Goal: Task Accomplishment & Management: Complete application form

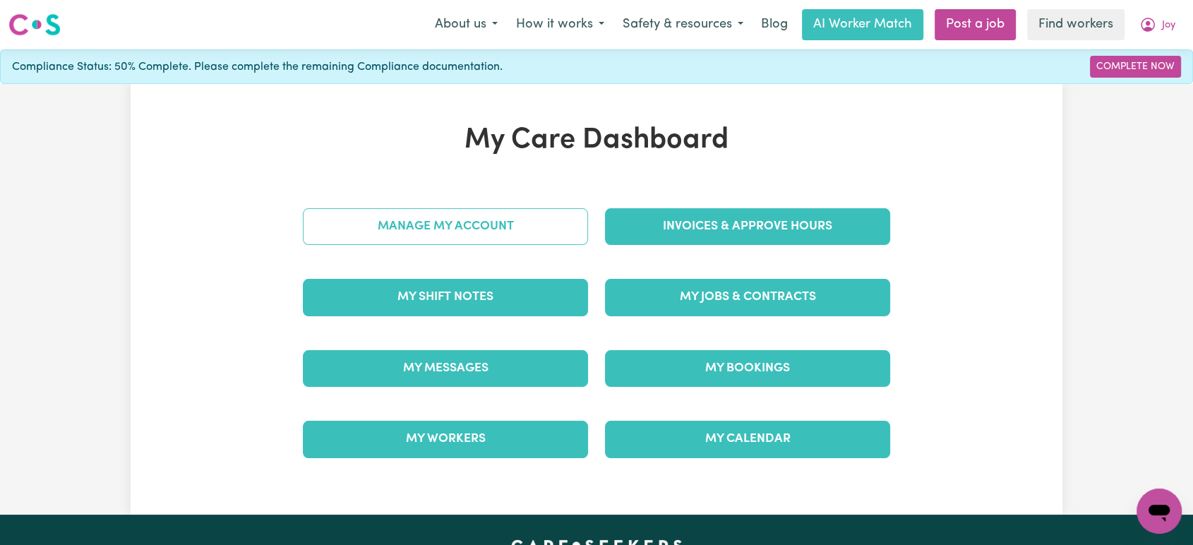
click at [478, 229] on link "Manage My Account" at bounding box center [445, 226] width 285 height 37
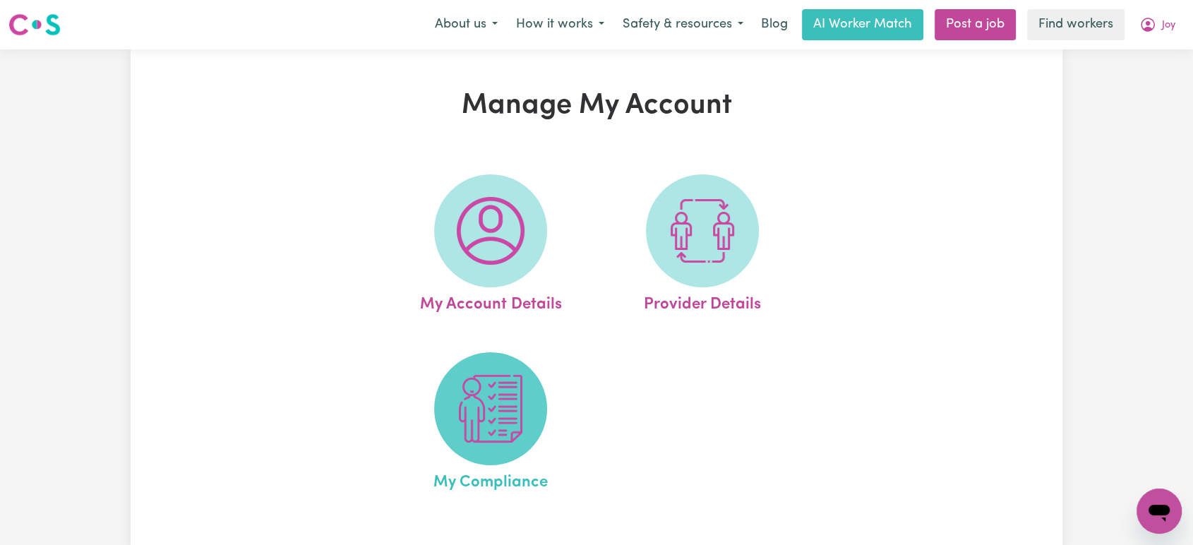
click at [491, 403] on img at bounding box center [491, 409] width 68 height 68
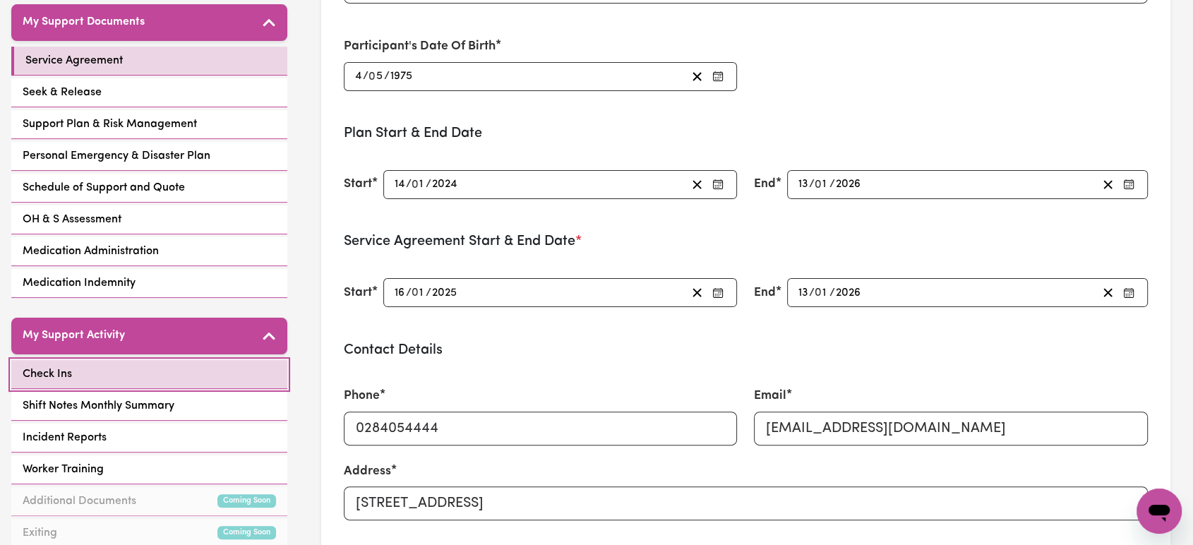
click at [174, 366] on link "Check Ins" at bounding box center [149, 374] width 276 height 29
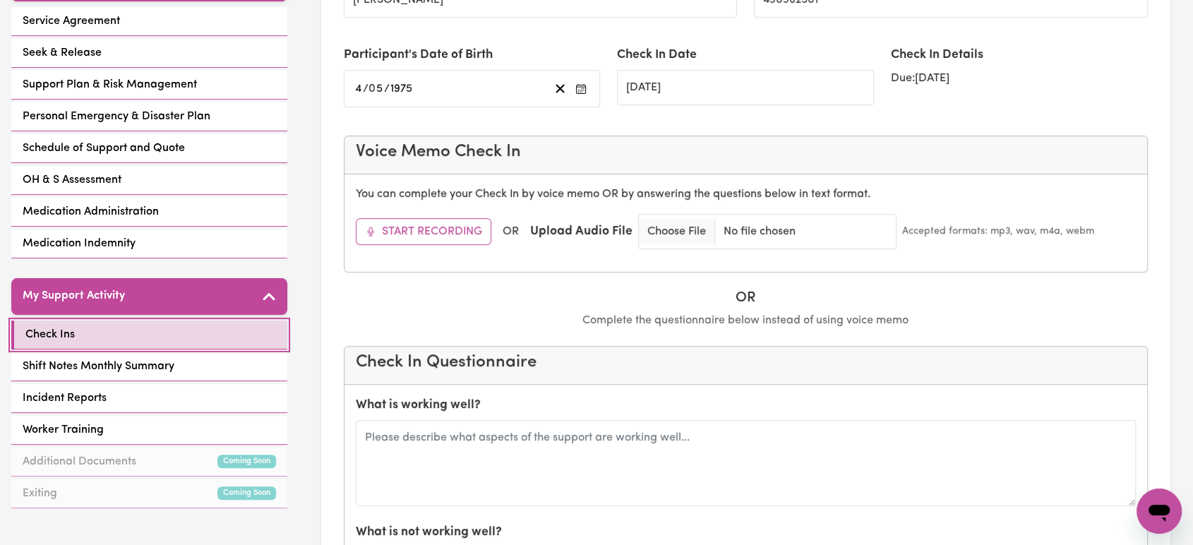
scroll to position [470, 0]
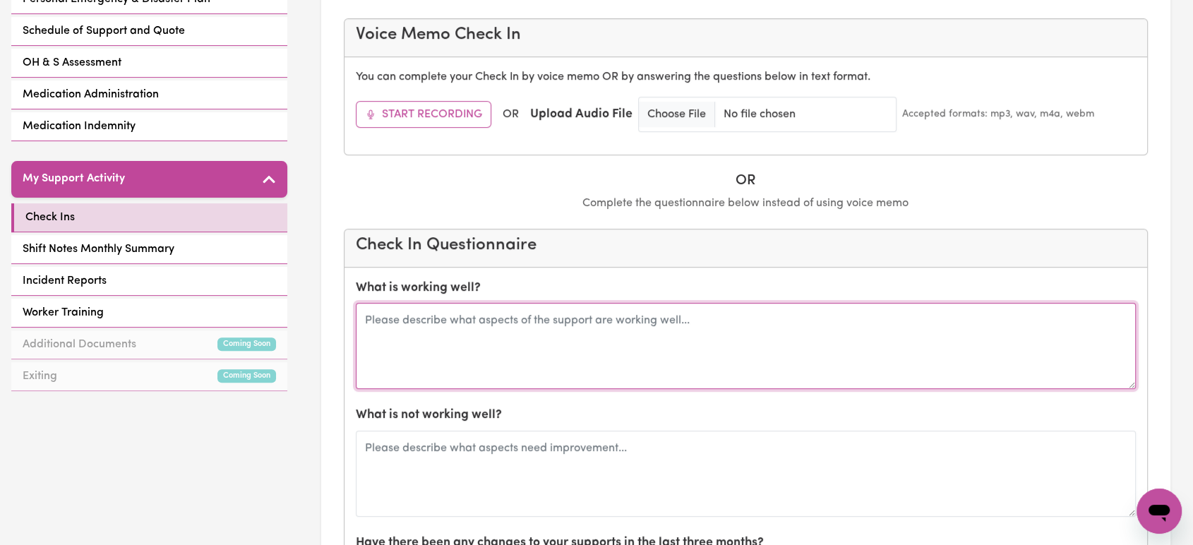
click at [799, 342] on textarea at bounding box center [746, 346] width 781 height 86
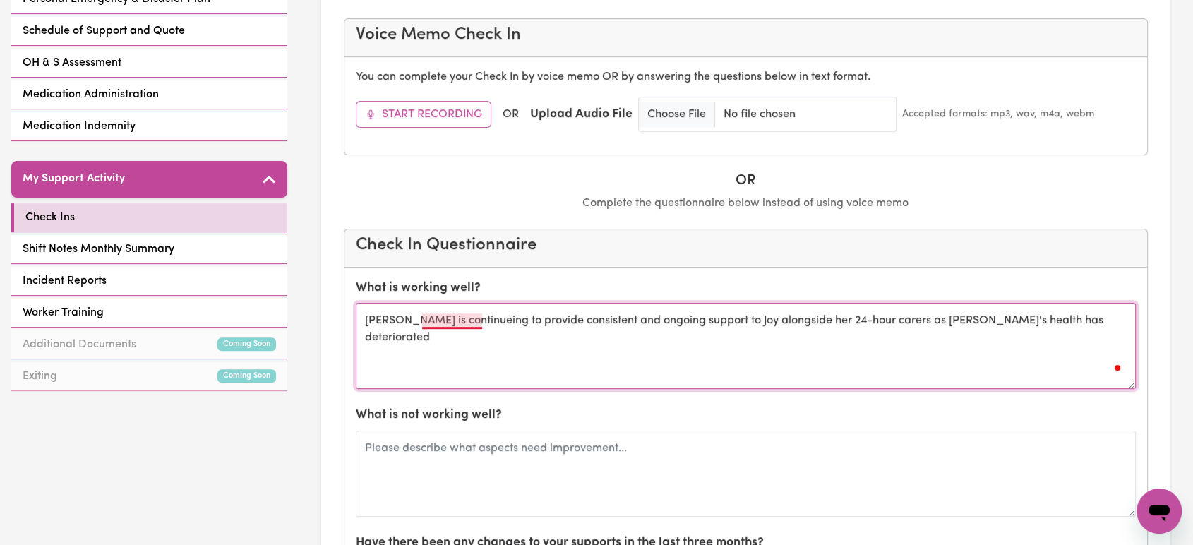
click at [453, 321] on textarea "Suzanne is continueing to provide consistent and ongoing support to Joy alongsi…" at bounding box center [746, 346] width 781 height 86
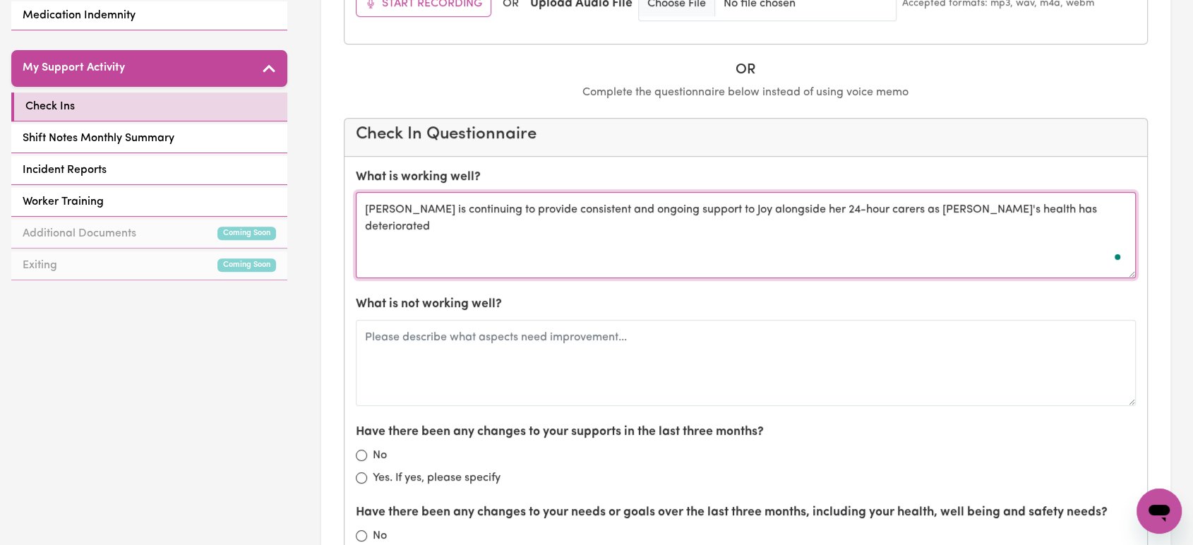
scroll to position [627, 0]
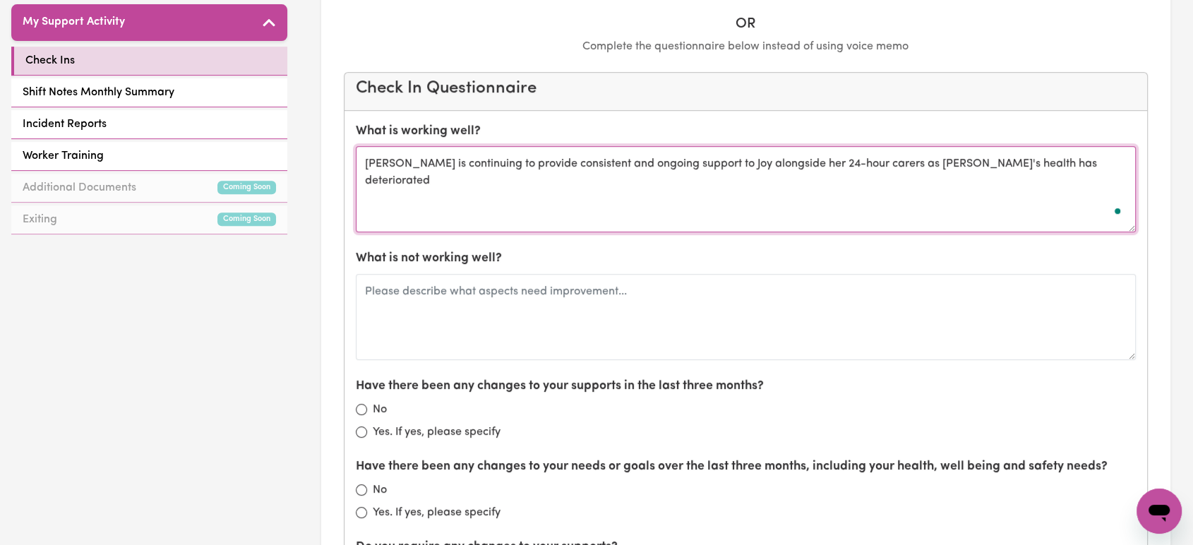
type textarea "[PERSON_NAME] is continuing to provide consistent and ongoing support to Joy al…"
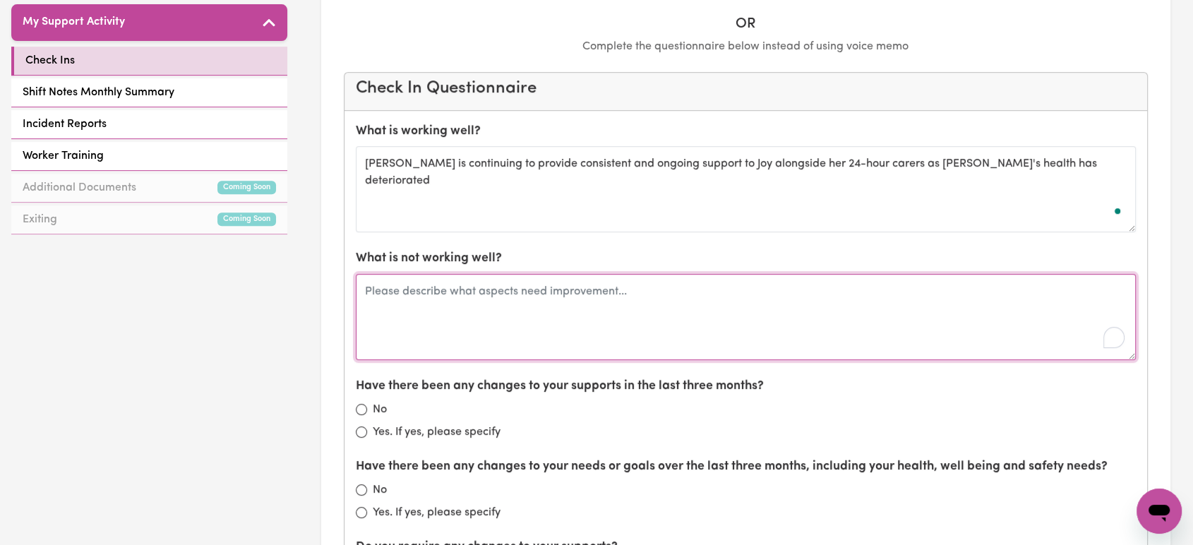
click at [784, 310] on textarea "To enrich screen reader interactions, please activate Accessibility in Grammarl…" at bounding box center [746, 317] width 781 height 86
type textarea "Nothing in regarding to worker supports"
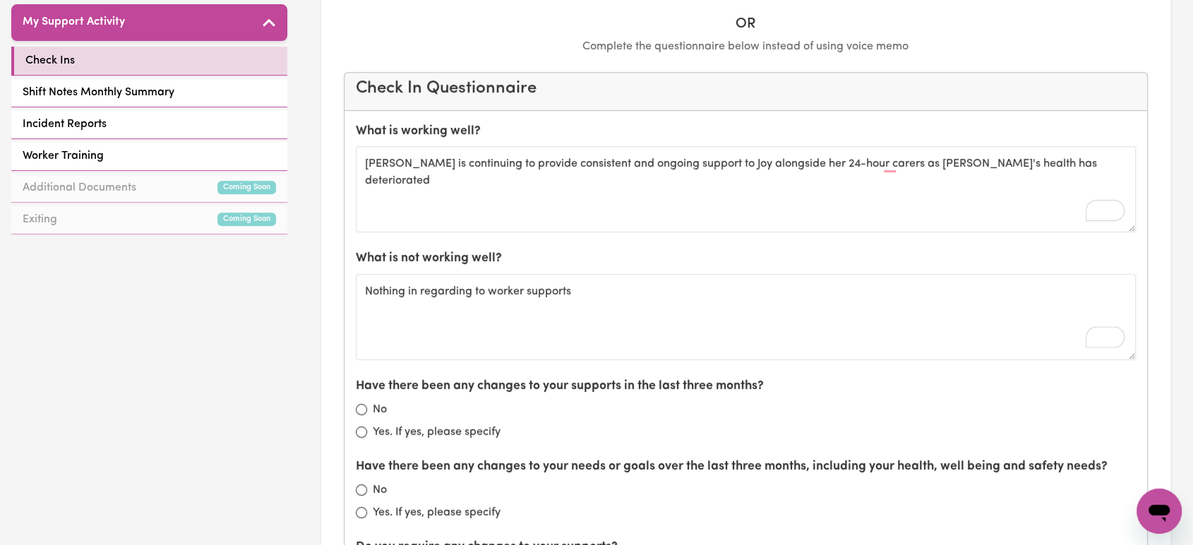
click at [469, 430] on label "Yes. If yes, please specify" at bounding box center [437, 432] width 128 height 17
click at [367, 430] on input "Yes. If yes, please specify" at bounding box center [361, 431] width 11 height 11
radio input "true"
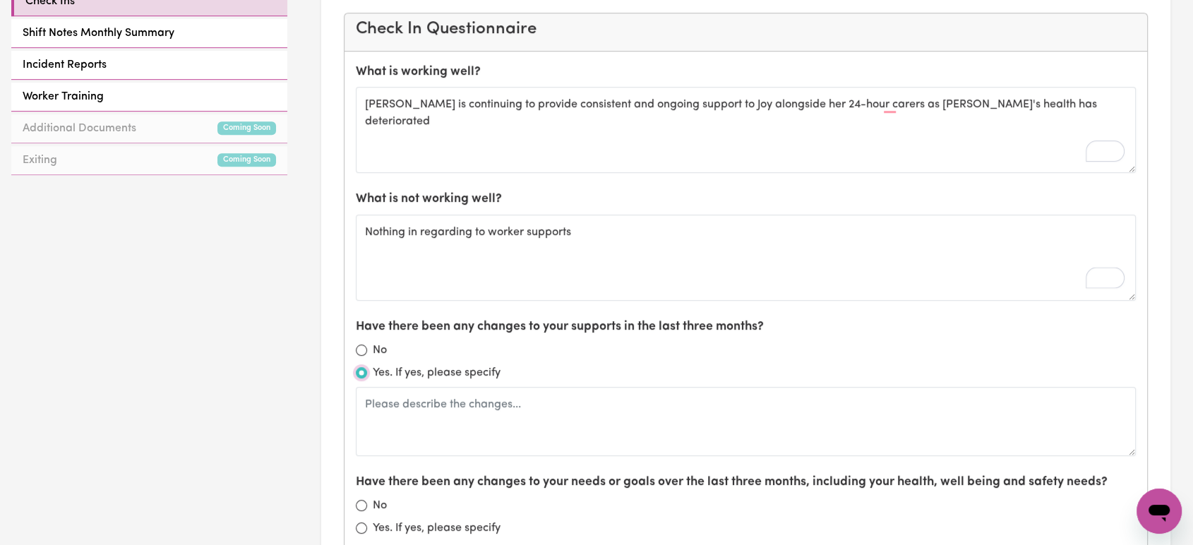
scroll to position [863, 0]
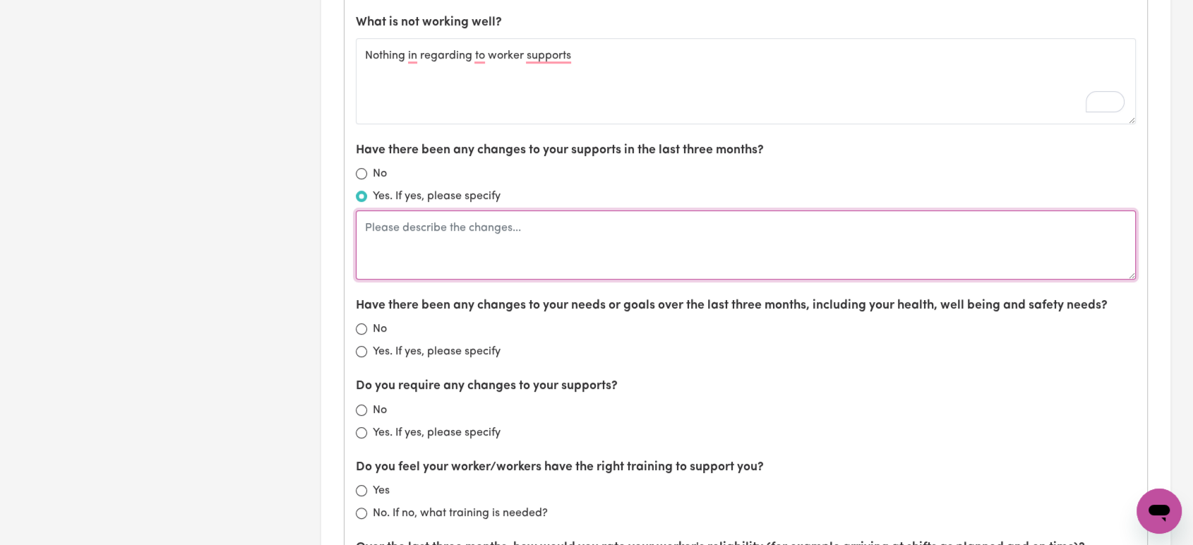
click at [486, 241] on textarea at bounding box center [746, 244] width 781 height 69
paste textarea "mental health has deteriorated, and she is also managing her MS. She now has 24…"
type textarea "mental health has deteriorated, and she is also managing her MS. She now has 24…"
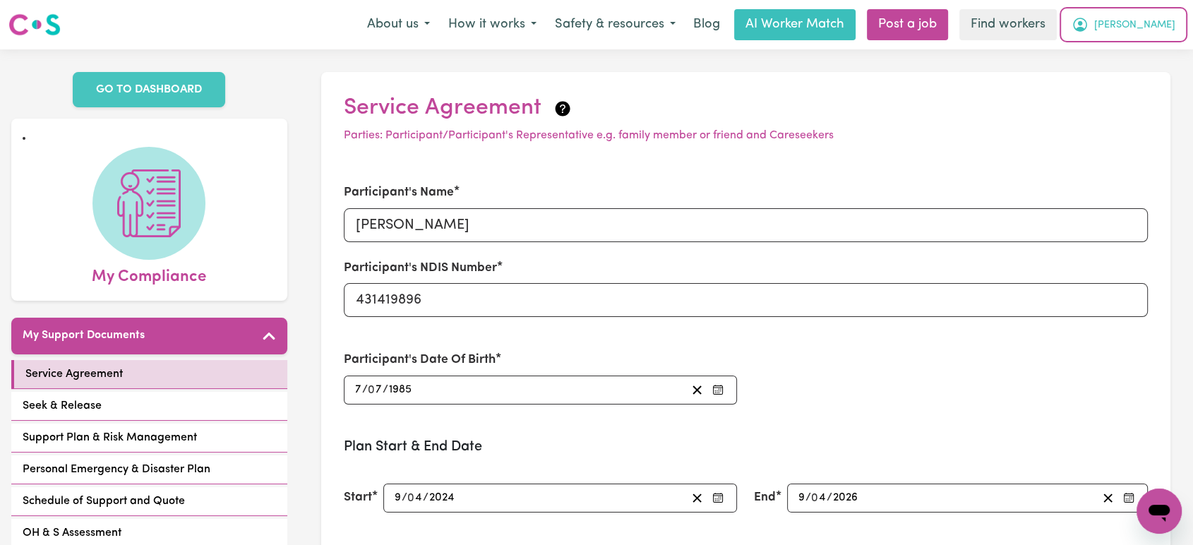
click at [1087, 30] on icon "My Account" at bounding box center [1080, 25] width 14 height 14
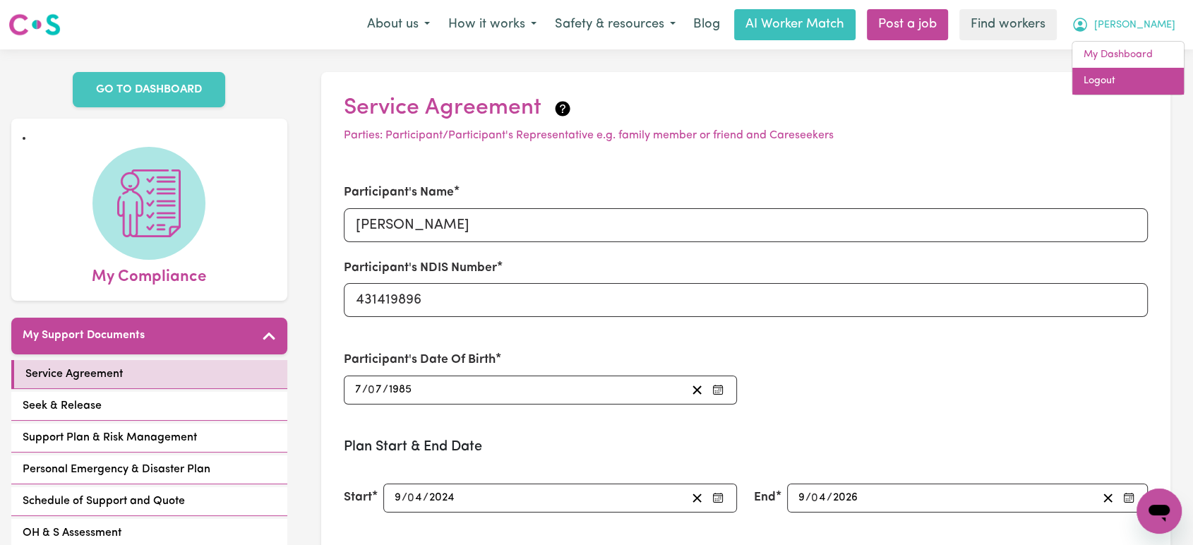
drag, startPoint x: 1130, startPoint y: 32, endPoint x: 1126, endPoint y: 73, distance: 41.1
click at [1126, 73] on link "Logout" at bounding box center [1128, 81] width 112 height 27
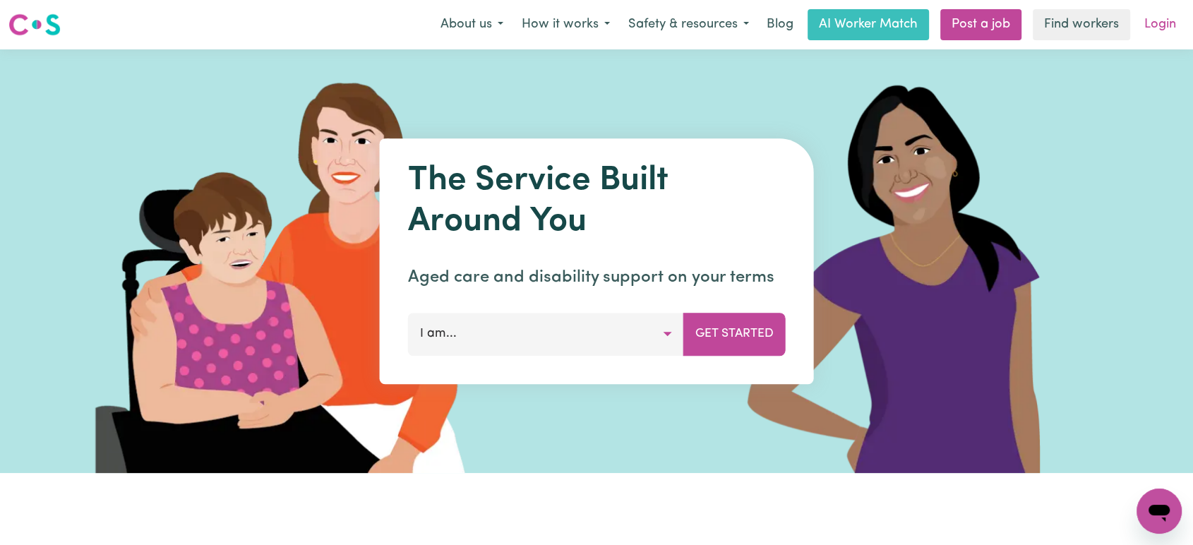
click at [1163, 25] on link "Login" at bounding box center [1160, 24] width 49 height 31
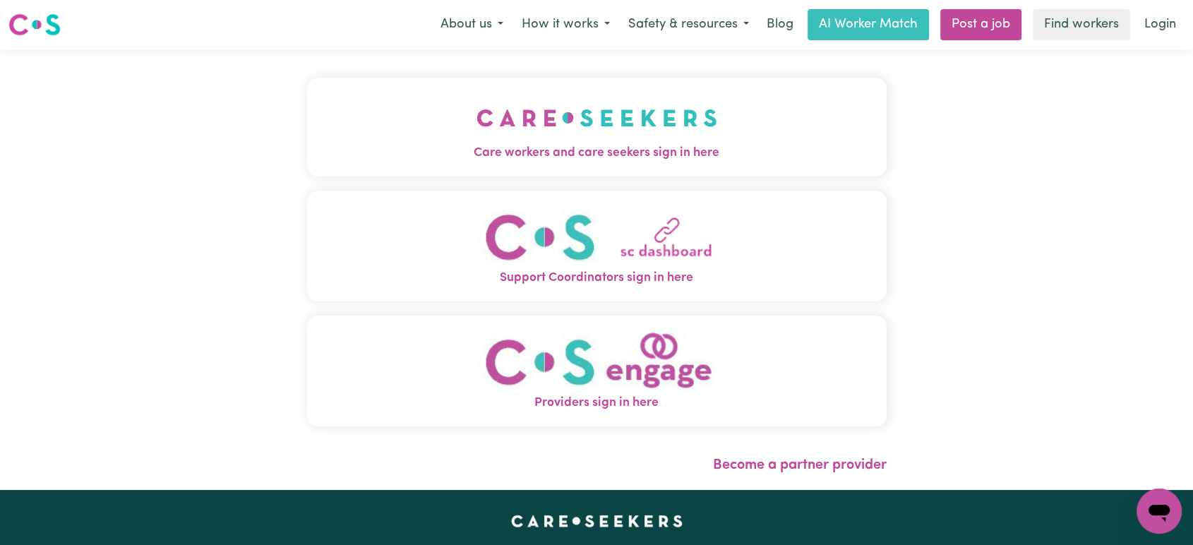
click at [590, 117] on img "Care workers and care seekers sign in here" at bounding box center [597, 118] width 241 height 52
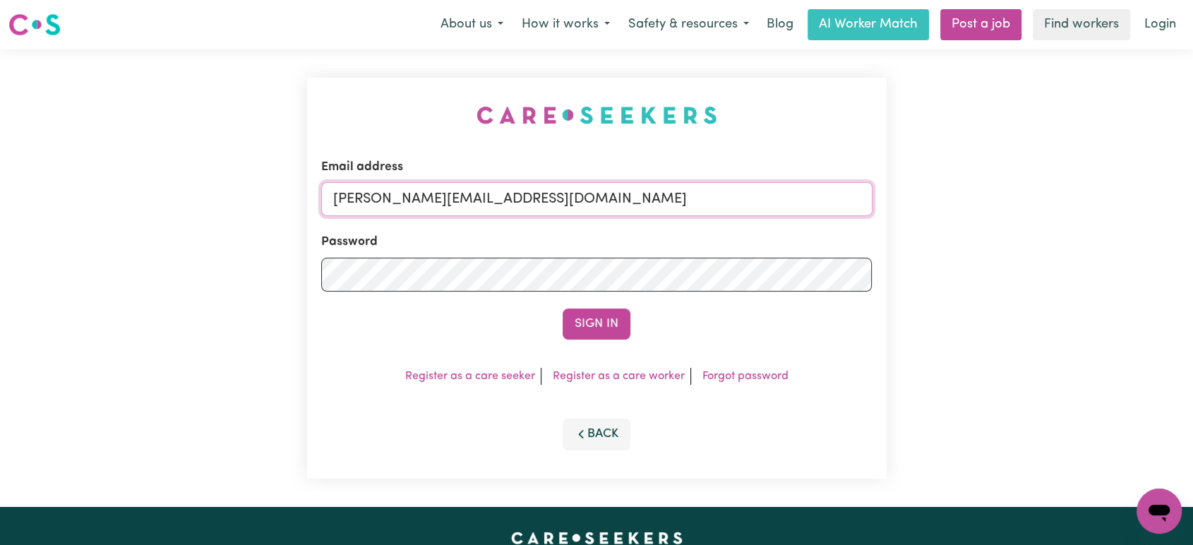
drag, startPoint x: 574, startPoint y: 203, endPoint x: 575, endPoint y: 211, distance: 7.9
click at [575, 203] on input "lindsay+engage@careseekers.com.au" at bounding box center [596, 199] width 551 height 34
drag, startPoint x: 715, startPoint y: 188, endPoint x: 405, endPoint y: 189, distance: 310.6
click at [405, 189] on input "superuser~wendythomasYS@careseekers.com.au" at bounding box center [596, 199] width 551 height 34
type input "superuser~wendythomasYS@careseekers.com.au"
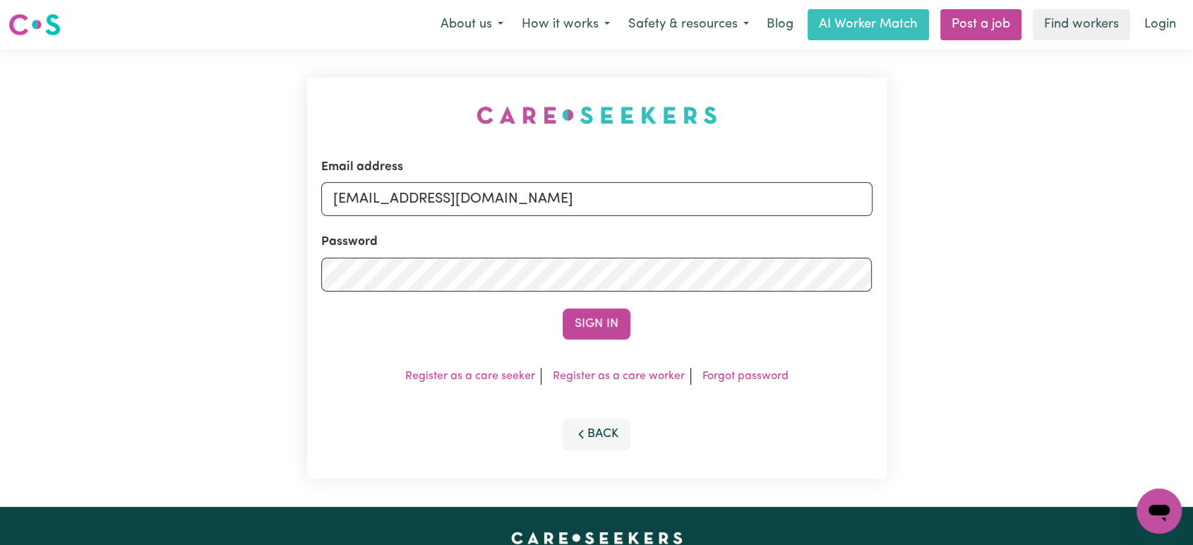
click at [644, 333] on div "Sign In" at bounding box center [596, 324] width 551 height 31
click at [582, 322] on button "Sign In" at bounding box center [597, 324] width 68 height 31
